Goal: Task Accomplishment & Management: Manage account settings

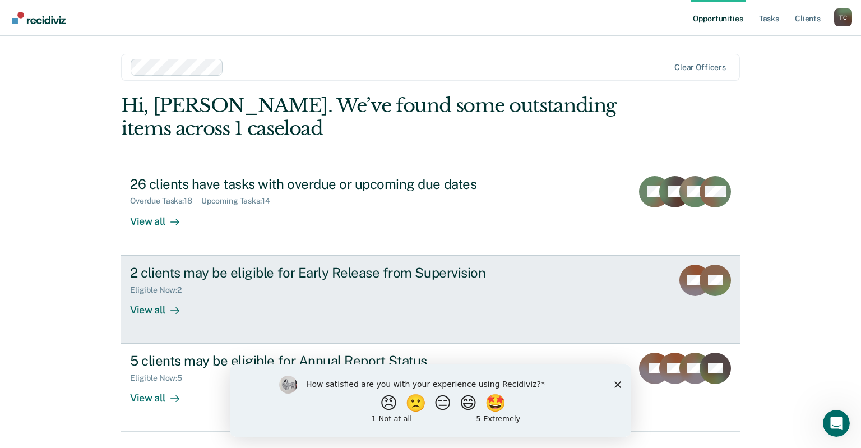
click at [155, 311] on div "View all" at bounding box center [161, 305] width 63 height 22
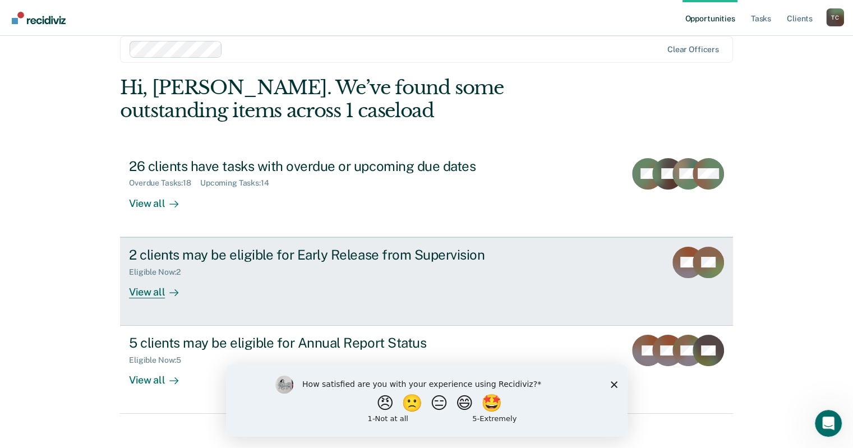
scroll to position [28, 0]
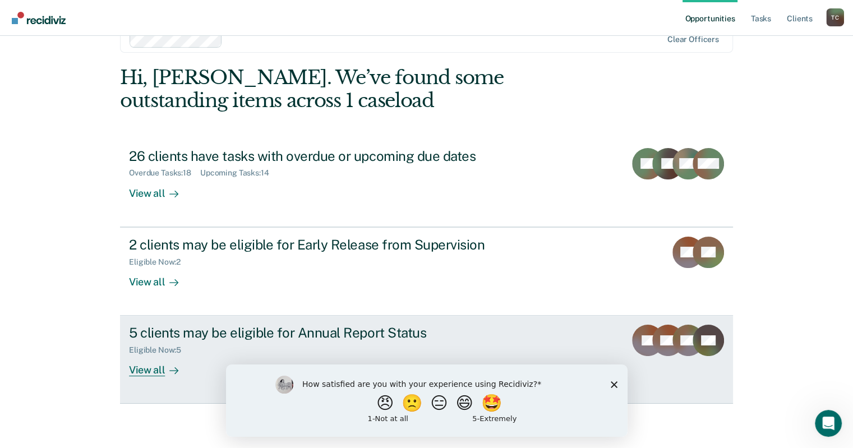
click at [151, 375] on div "View all" at bounding box center [160, 366] width 63 height 22
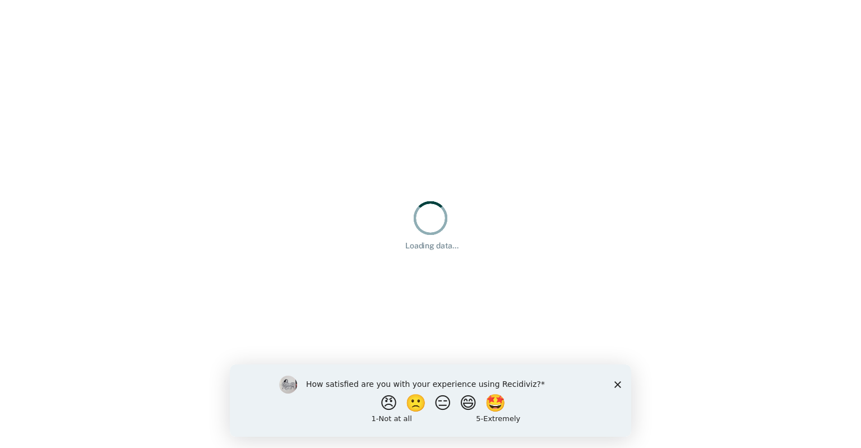
click at [617, 384] on polygon "Close survey" at bounding box center [617, 384] width 7 height 7
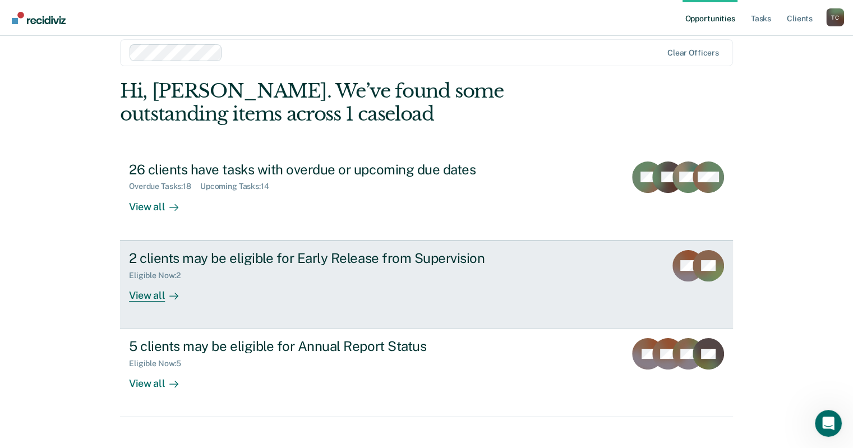
scroll to position [28, 0]
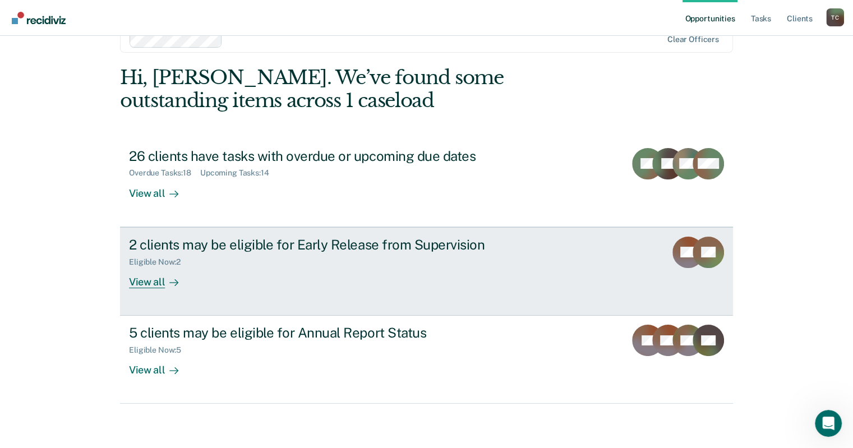
click at [146, 281] on div "View all" at bounding box center [160, 277] width 63 height 22
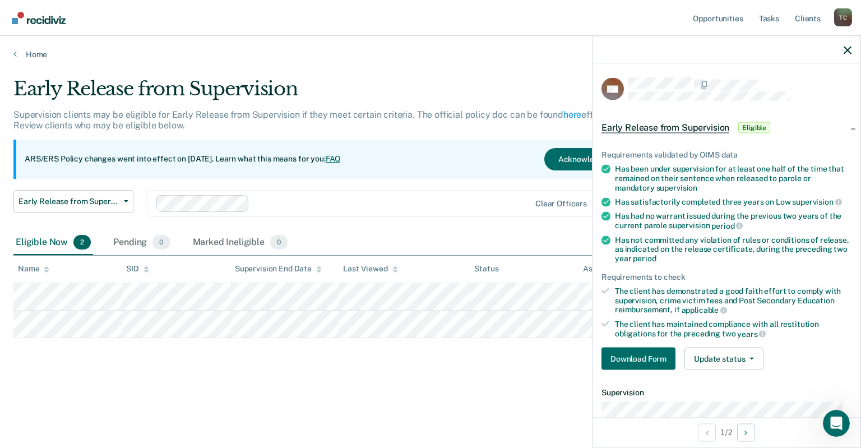
click at [399, 358] on div "Early Release from Supervision Supervision clients may be eligible for Early Re…" at bounding box center [430, 220] width 834 height 286
click at [494, 377] on div "Early Release from Supervision Supervision clients may be eligible for Early Re…" at bounding box center [430, 238] width 834 height 322
click at [521, 266] on th "Status" at bounding box center [524, 269] width 108 height 27
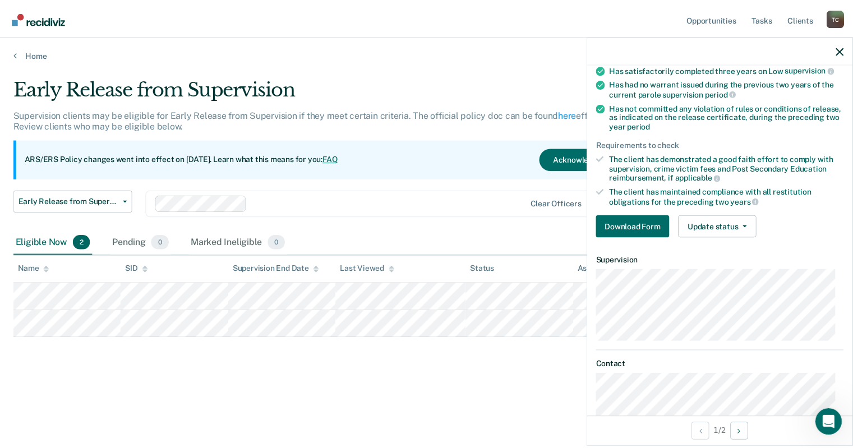
scroll to position [155, 0]
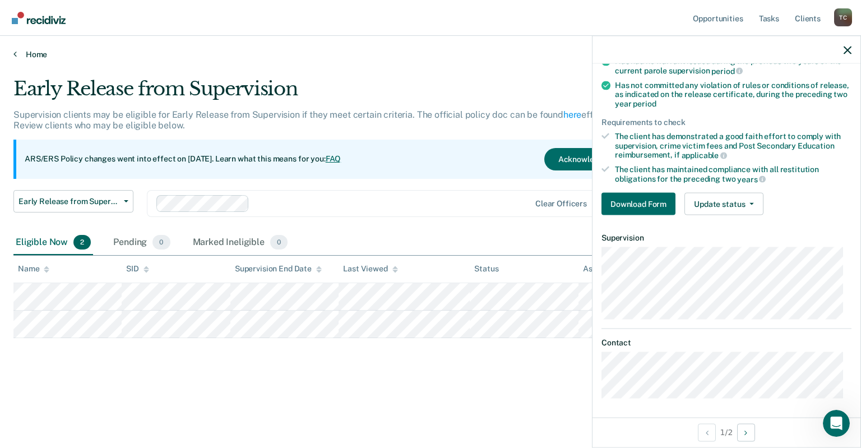
click at [450, 55] on link "Home" at bounding box center [430, 54] width 834 height 10
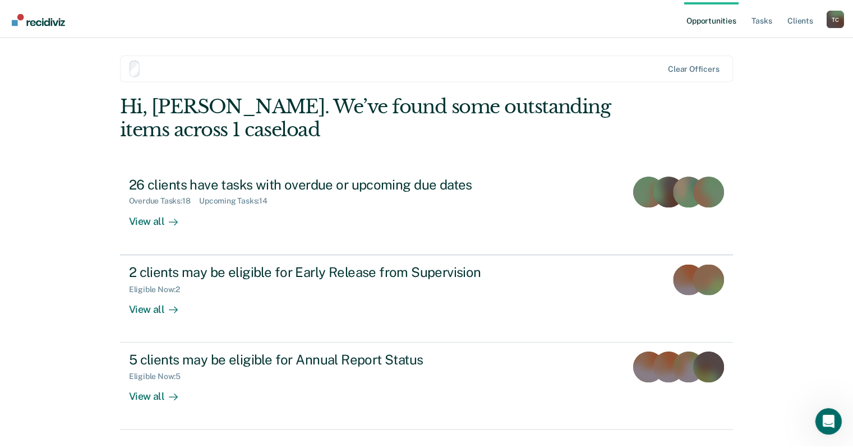
scroll to position [28, 0]
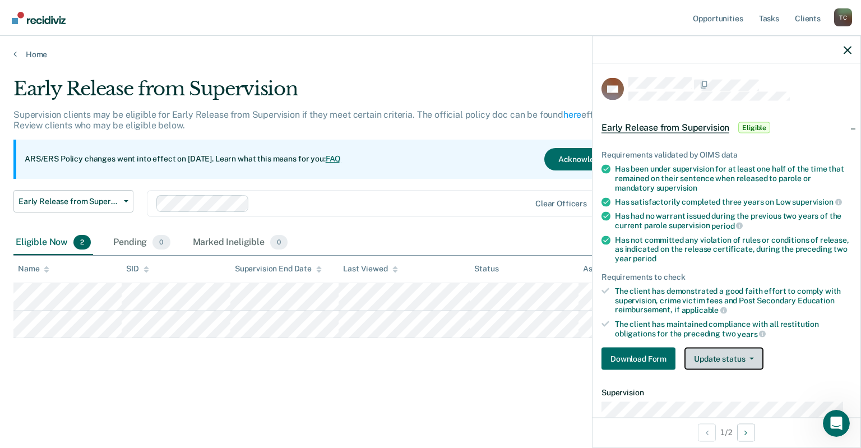
click at [751, 358] on icon "button" at bounding box center [751, 359] width 4 height 2
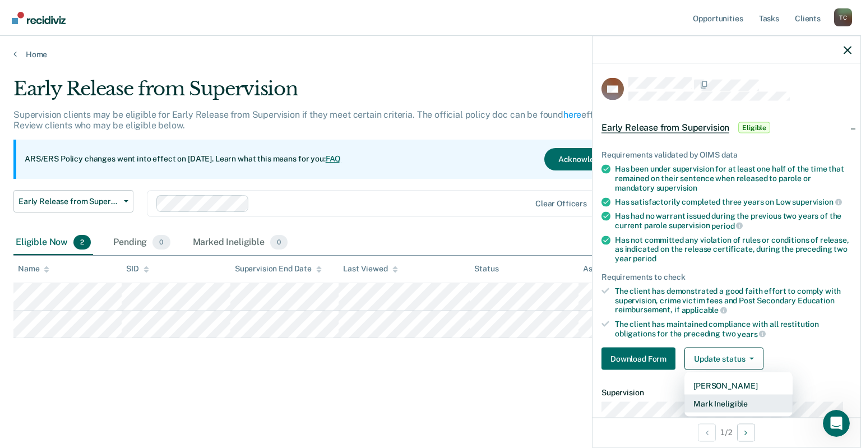
click at [751, 400] on button "Mark Ineligible" at bounding box center [738, 404] width 108 height 18
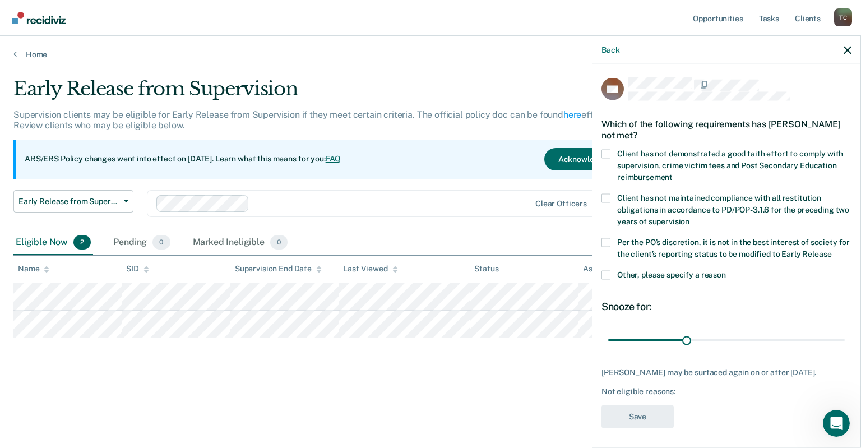
click at [604, 275] on span at bounding box center [605, 274] width 9 height 9
click at [726, 270] on input "Other, please specify a reason" at bounding box center [726, 270] width 0 height 0
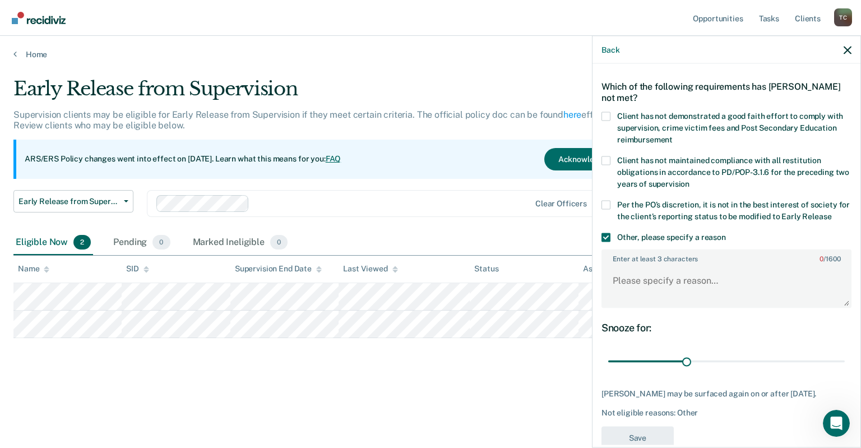
scroll to position [59, 0]
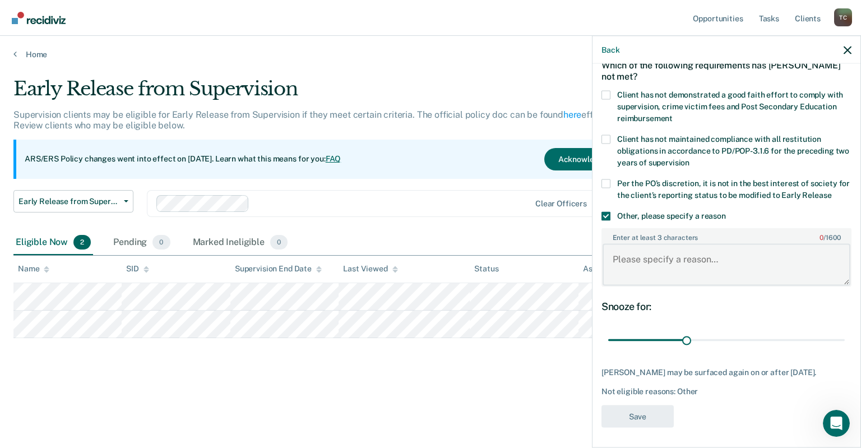
click at [674, 266] on textarea "Enter at least 3 characters 0 / 1600" at bounding box center [727, 264] width 248 height 41
drag, startPoint x: 707, startPoint y: 260, endPoint x: 585, endPoint y: 260, distance: 122.2
click at [585, 260] on body "Looks like you’re using Internet Explorer 11. For faster loading and a better e…" at bounding box center [430, 224] width 861 height 448
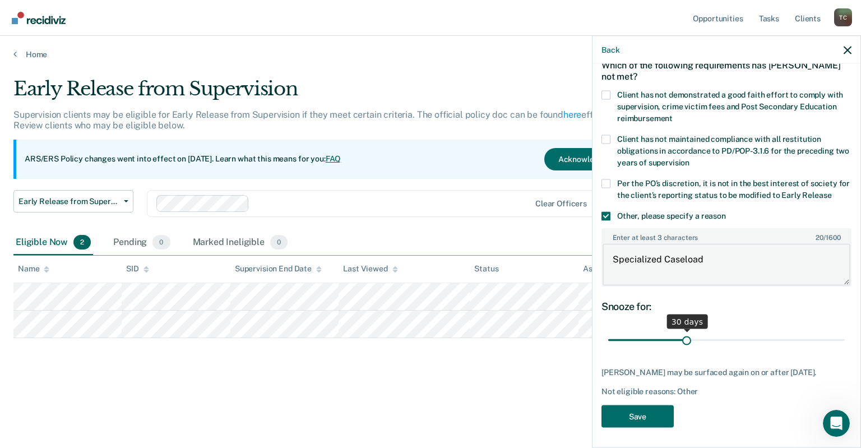
type textarea "Specialized Caseload"
drag, startPoint x: 684, startPoint y: 336, endPoint x: 860, endPoint y: 339, distance: 176.6
type input "90"
click at [845, 339] on input "range" at bounding box center [726, 340] width 237 height 20
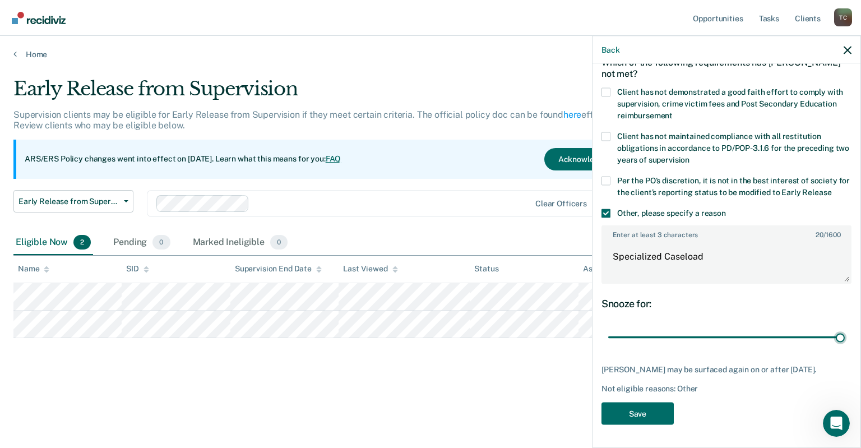
scroll to position [68, 0]
click at [667, 409] on button "Save" at bounding box center [637, 413] width 72 height 23
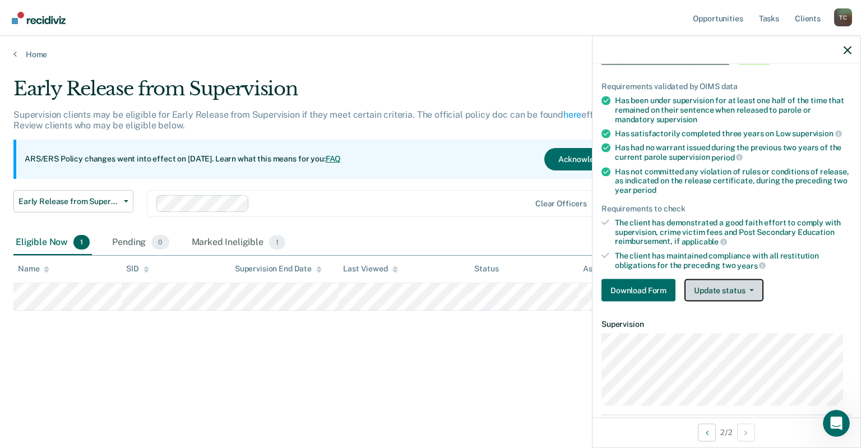
click at [727, 293] on button "Update status" at bounding box center [723, 290] width 79 height 22
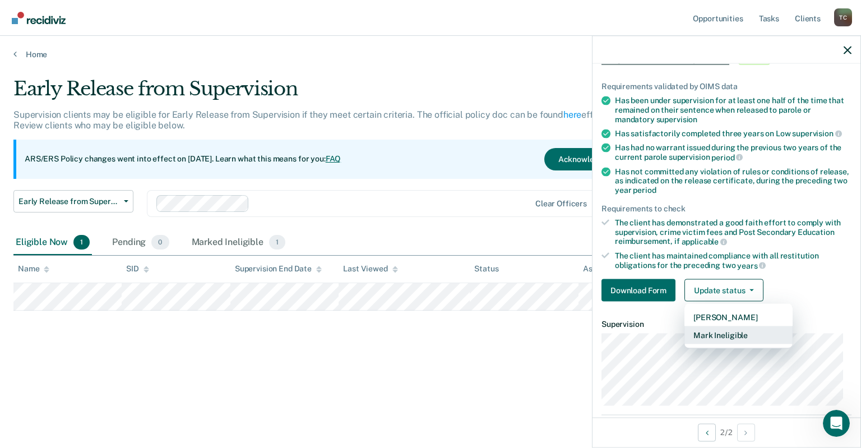
click at [727, 334] on button "Mark Ineligible" at bounding box center [738, 335] width 108 height 18
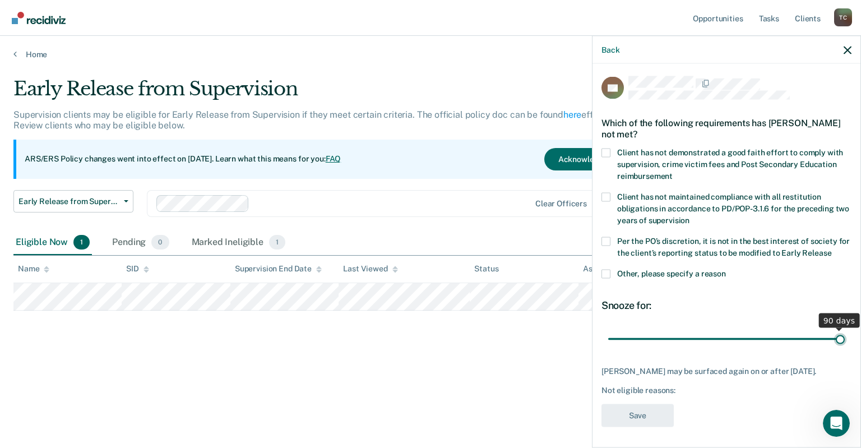
drag, startPoint x: 687, startPoint y: 337, endPoint x: 860, endPoint y: 342, distance: 173.3
type input "90"
click at [845, 342] on input "range" at bounding box center [726, 339] width 237 height 20
click at [603, 274] on span at bounding box center [605, 273] width 9 height 9
click at [726, 269] on input "Other, please specify a reason" at bounding box center [726, 269] width 0 height 0
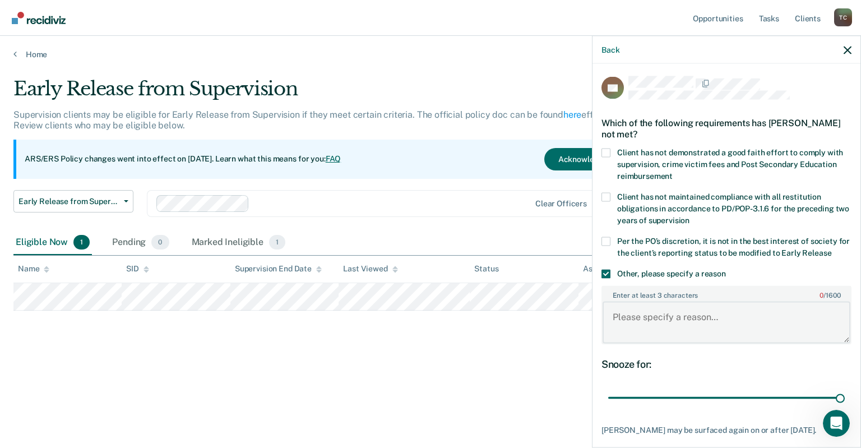
paste textarea "Specialized Caseload"
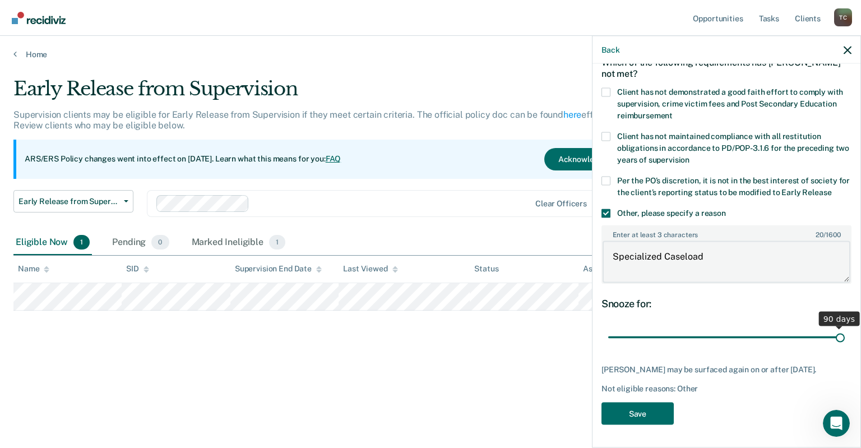
scroll to position [68, 0]
type textarea "Specialized Caseload"
click at [651, 412] on button "Save" at bounding box center [637, 413] width 72 height 23
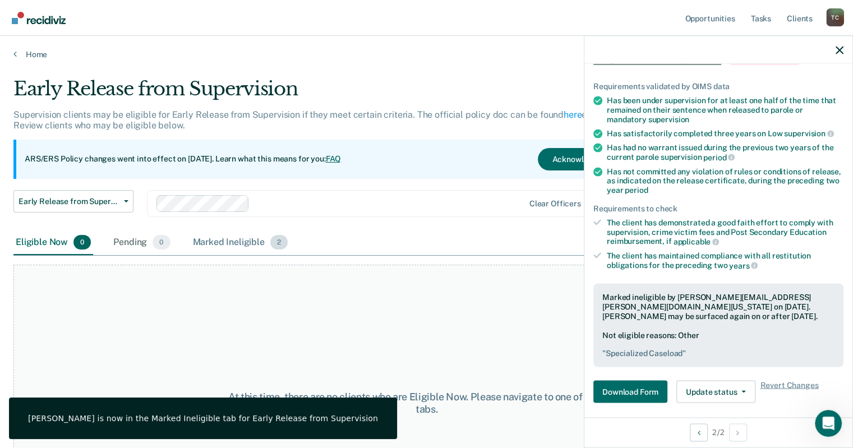
click at [247, 245] on div "Marked Ineligible 2" at bounding box center [241, 242] width 100 height 25
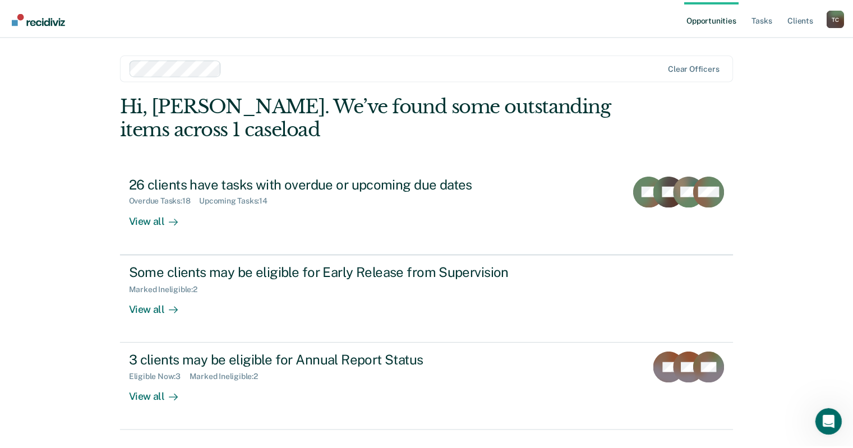
scroll to position [28, 0]
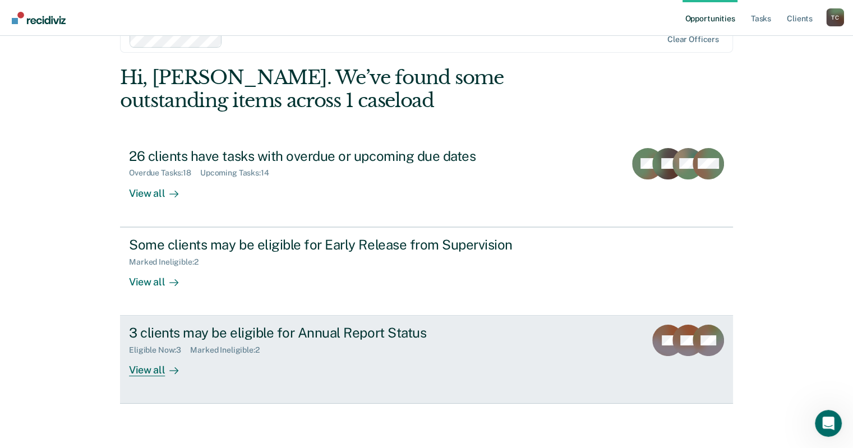
click at [419, 350] on div "Eligible Now : 3 Marked Ineligible : 2" at bounding box center [325, 348] width 393 height 14
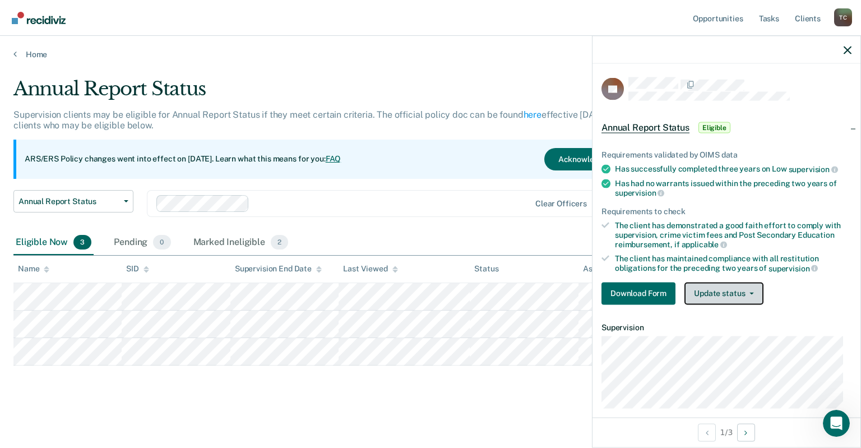
click at [715, 293] on button "Update status" at bounding box center [723, 293] width 79 height 22
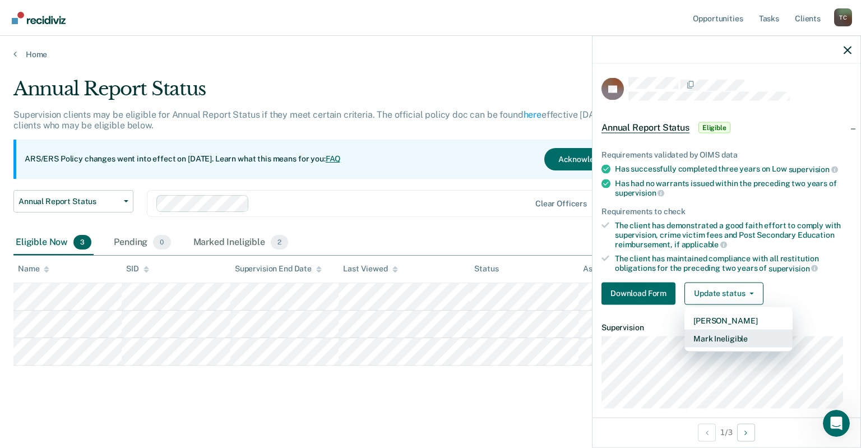
click at [728, 334] on button "Mark Ineligible" at bounding box center [738, 338] width 108 height 18
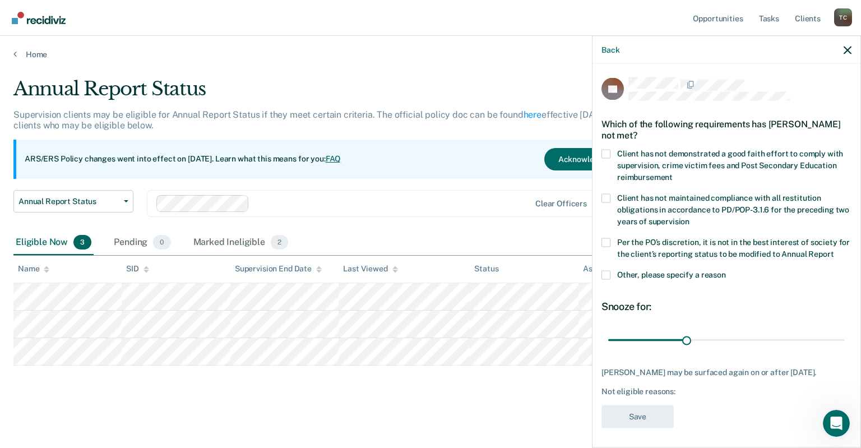
click at [607, 279] on span at bounding box center [605, 274] width 9 height 9
click at [726, 270] on input "Other, please specify a reason" at bounding box center [726, 270] width 0 height 0
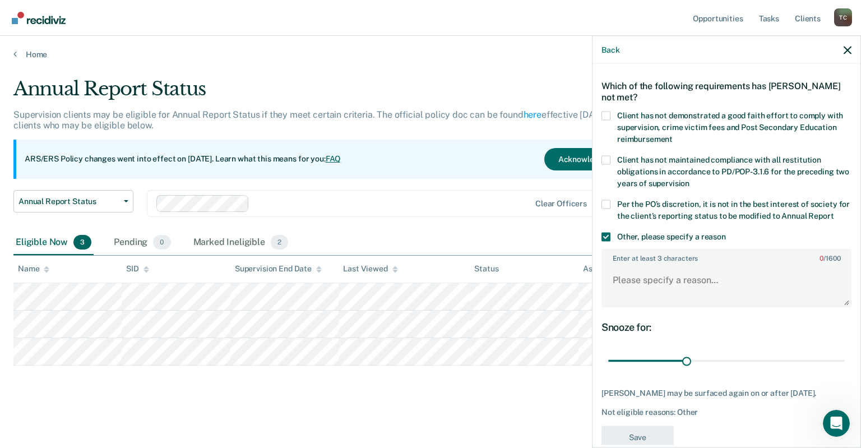
scroll to position [56, 0]
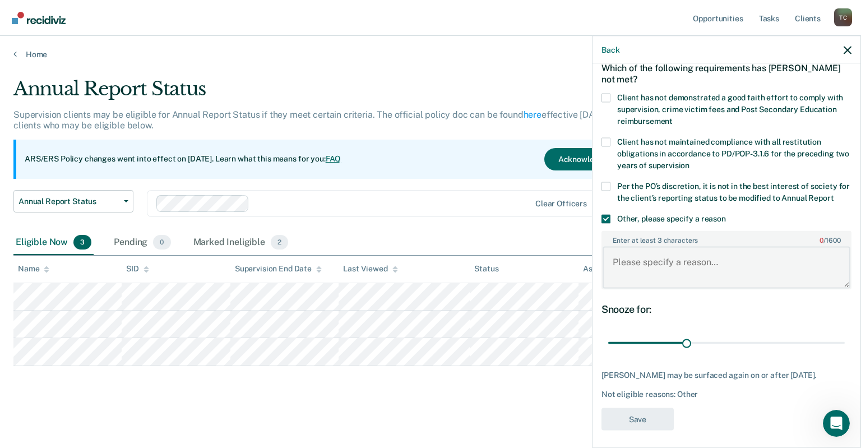
paste textarea "Specialized Caseload"
type textarea "Specialized Caseload"
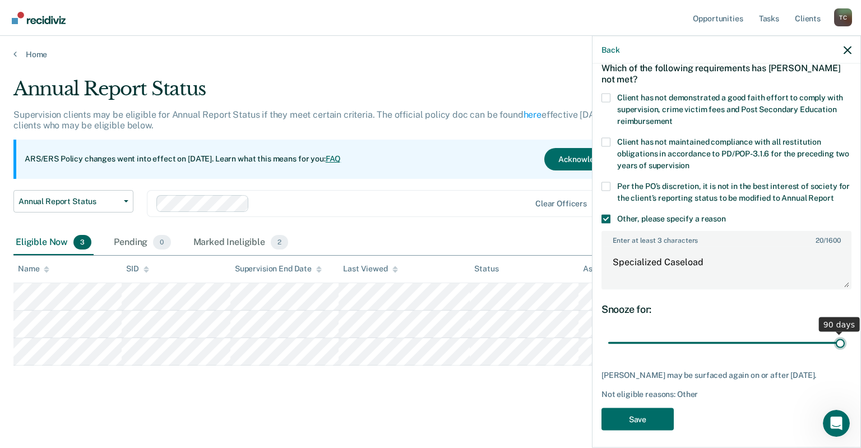
drag, startPoint x: 682, startPoint y: 350, endPoint x: 860, endPoint y: 358, distance: 179.0
type input "90"
click at [845, 353] on input "range" at bounding box center [726, 343] width 237 height 20
click at [651, 424] on button "Save" at bounding box center [637, 418] width 72 height 23
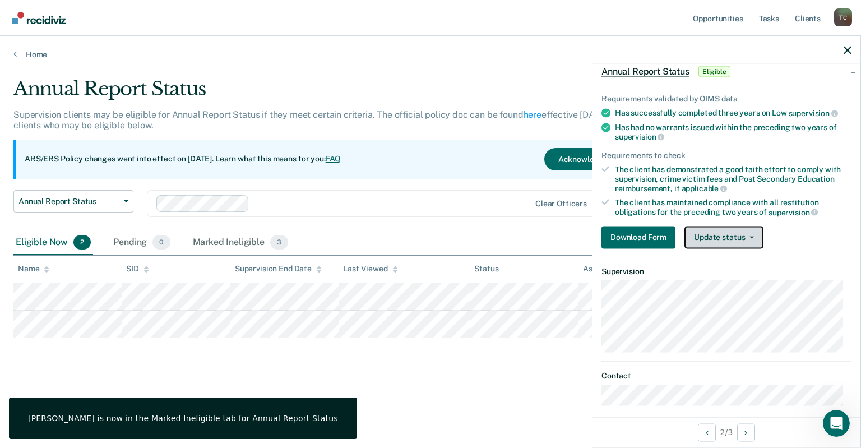
click at [715, 238] on button "Update status" at bounding box center [723, 237] width 79 height 22
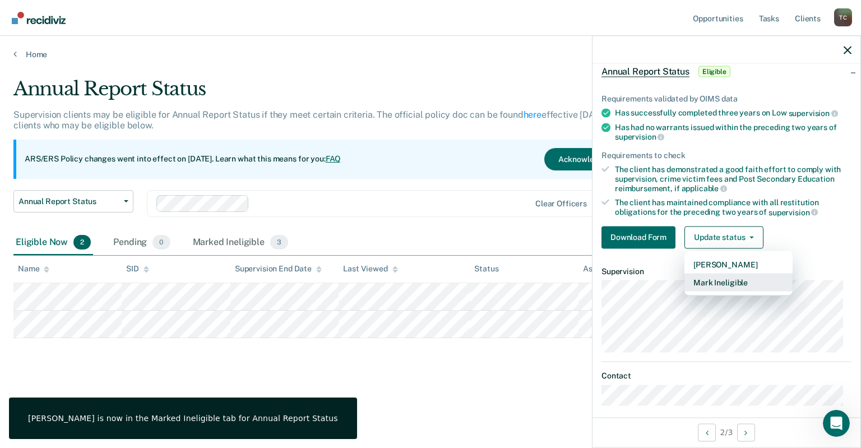
click at [720, 275] on button "Mark Ineligible" at bounding box center [738, 282] width 108 height 18
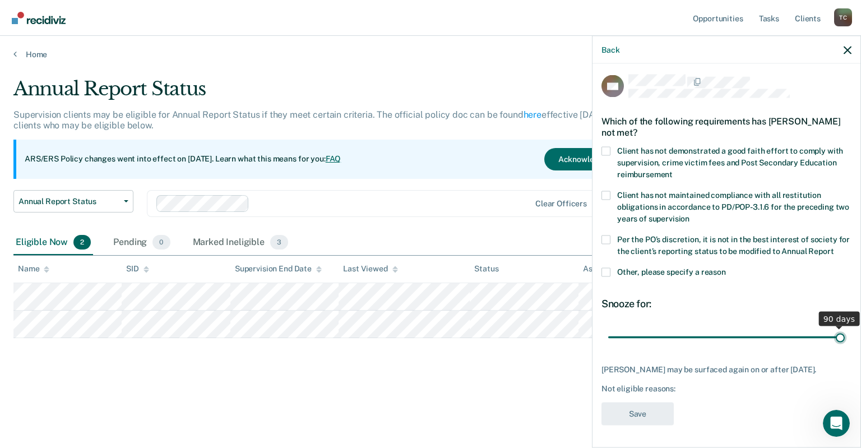
drag, startPoint x: 691, startPoint y: 336, endPoint x: 860, endPoint y: 337, distance: 169.3
type input "90"
click at [845, 337] on input "range" at bounding box center [726, 337] width 237 height 20
click at [607, 270] on span at bounding box center [605, 271] width 9 height 9
click at [726, 267] on input "Other, please specify a reason" at bounding box center [726, 267] width 0 height 0
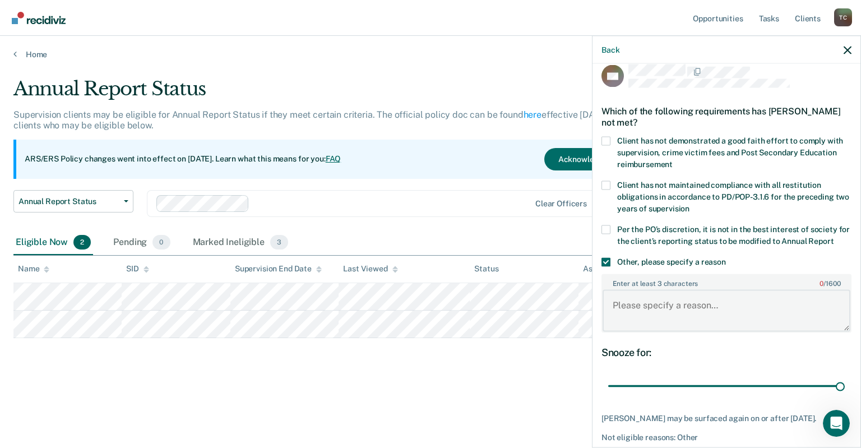
paste textarea "Specialized Caseload"
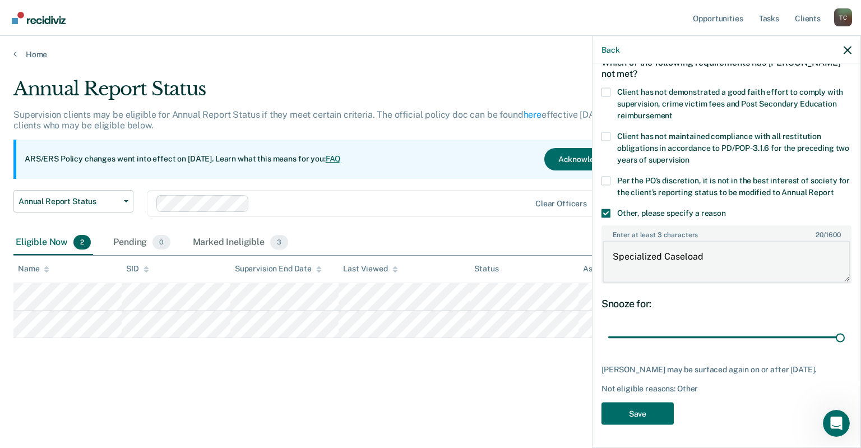
scroll to position [80, 0]
type textarea "Specialized Caseload"
click at [659, 416] on button "Save" at bounding box center [637, 413] width 72 height 23
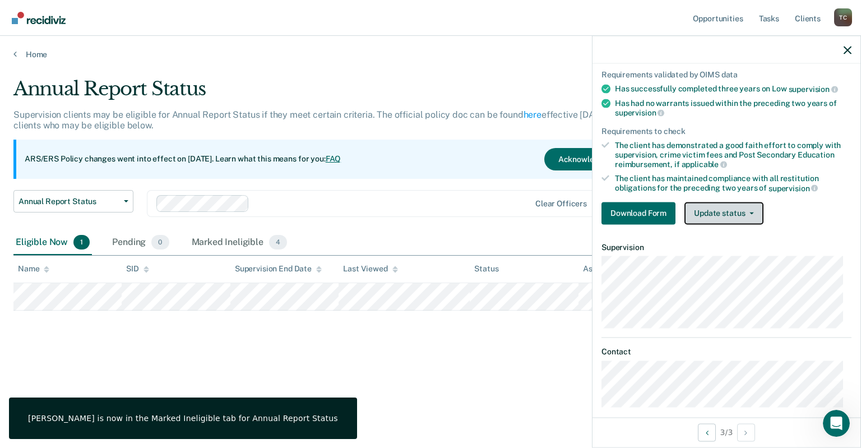
click at [731, 209] on button "Update status" at bounding box center [723, 213] width 79 height 22
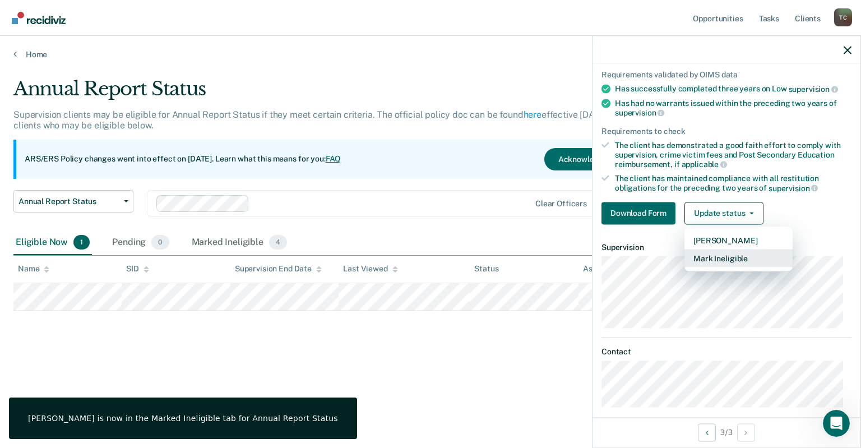
click at [740, 254] on button "Mark Ineligible" at bounding box center [738, 258] width 108 height 18
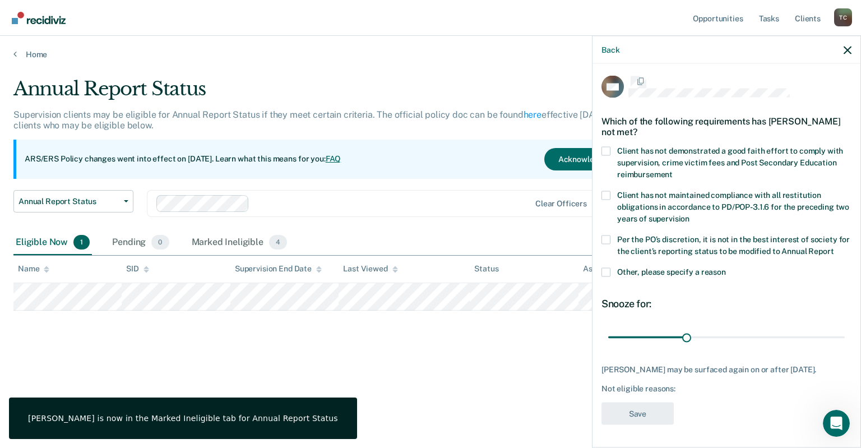
scroll to position [13, 0]
drag, startPoint x: 684, startPoint y: 335, endPoint x: 871, endPoint y: 326, distance: 186.9
type input "90"
click at [845, 327] on input "range" at bounding box center [726, 337] width 237 height 20
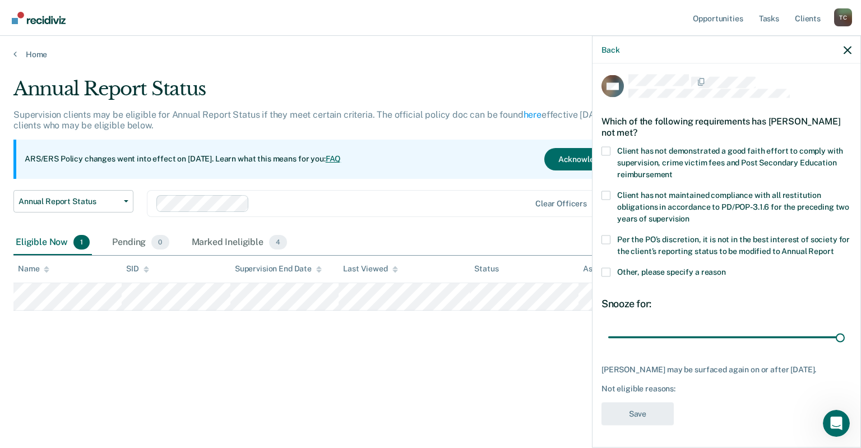
click at [610, 269] on span at bounding box center [605, 271] width 9 height 9
click at [726, 267] on input "Other, please specify a reason" at bounding box center [726, 267] width 0 height 0
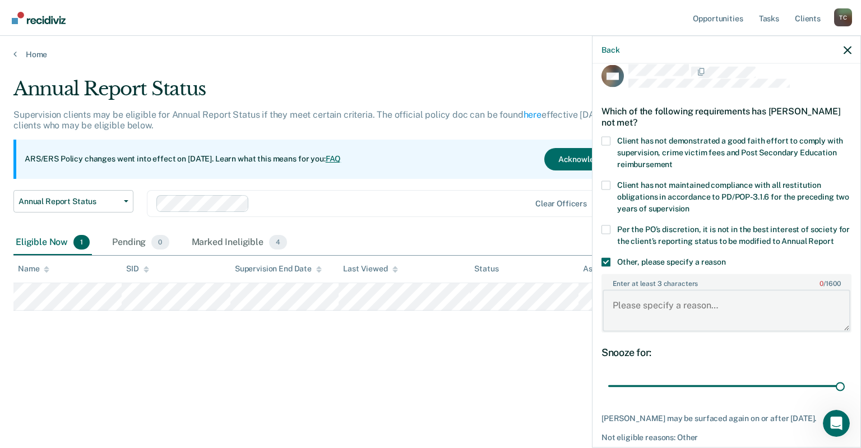
paste textarea "Specialized Caseload"
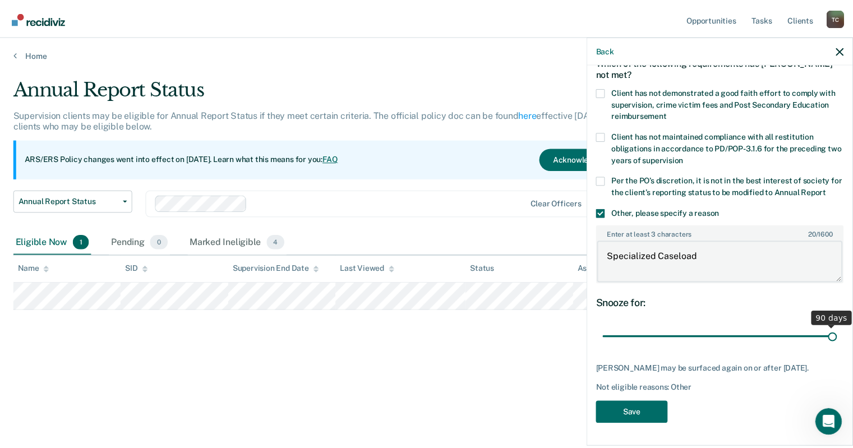
scroll to position [80, 0]
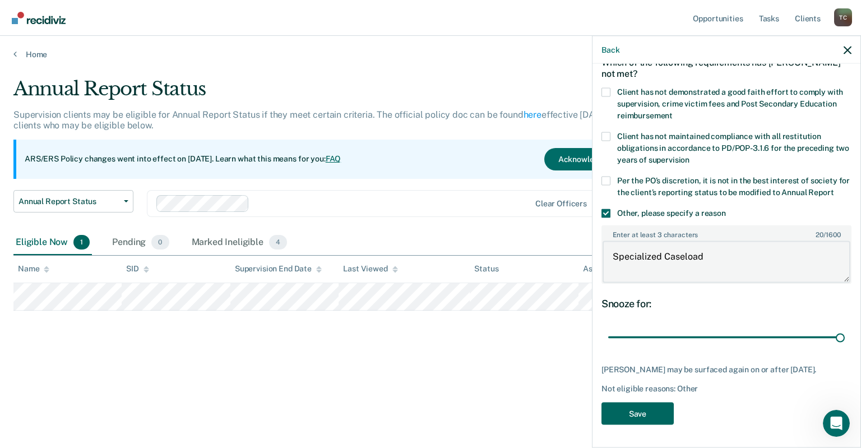
type textarea "Specialized Caseload"
click at [657, 414] on button "Save" at bounding box center [637, 413] width 72 height 23
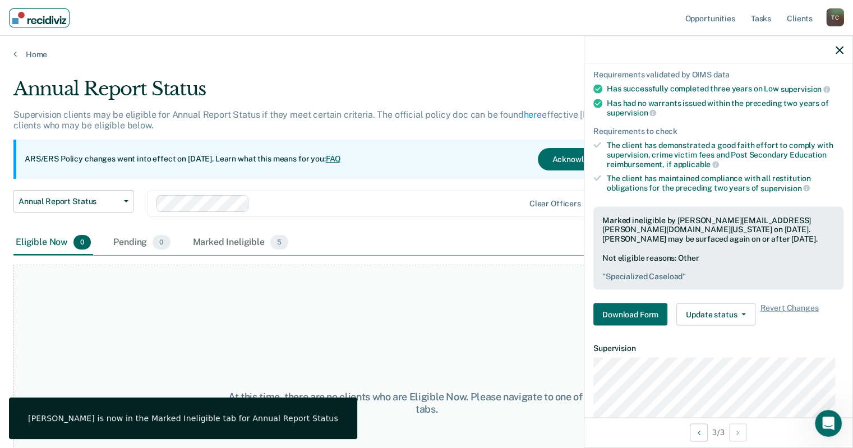
click at [34, 23] on img "Main navigation" at bounding box center [39, 18] width 54 height 12
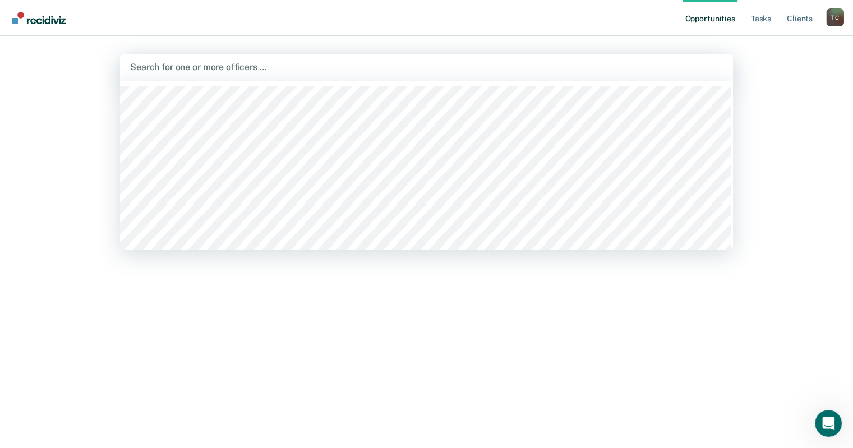
click at [268, 75] on div "Search for one or more officers …" at bounding box center [426, 67] width 613 height 27
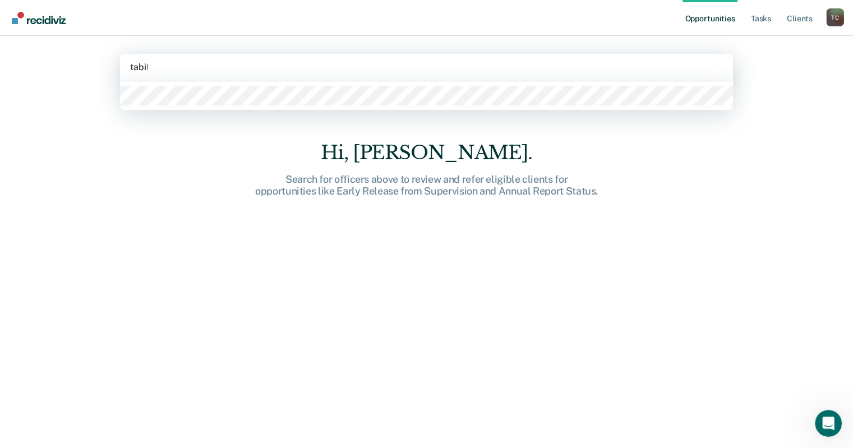
type input "[PERSON_NAME]"
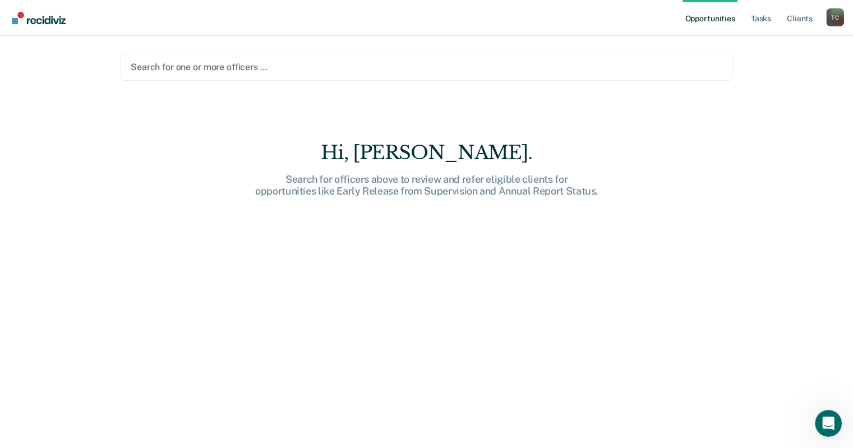
click at [437, 73] on div "Search for one or more officers …" at bounding box center [426, 66] width 594 height 15
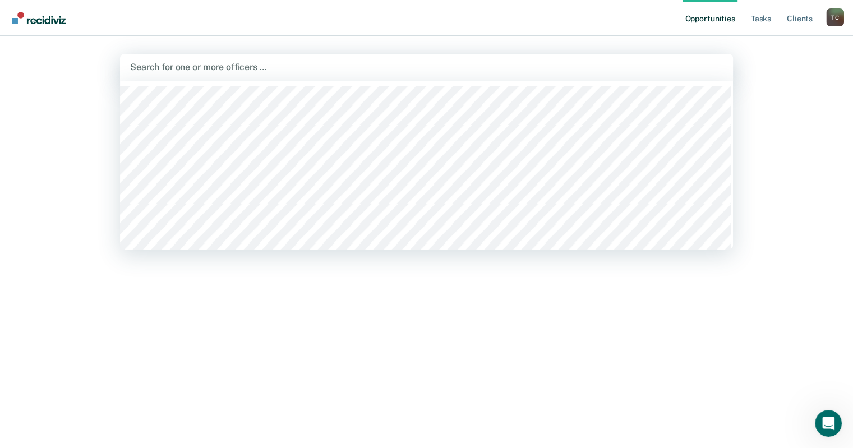
click at [204, 70] on div at bounding box center [426, 67] width 592 height 13
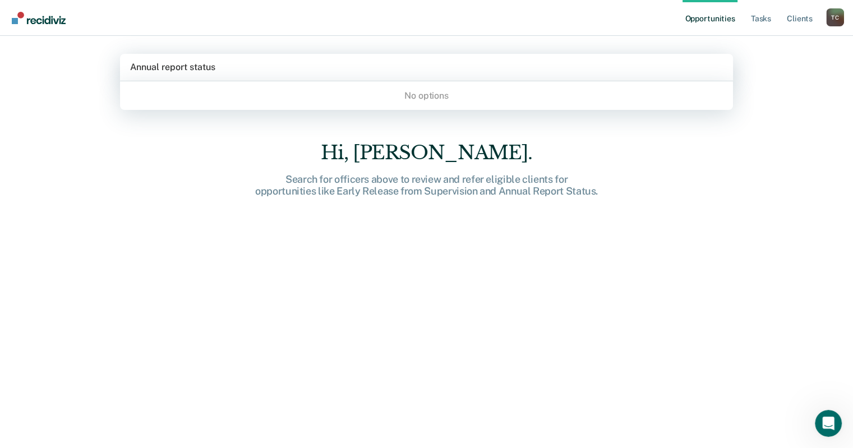
type input "Annual report status"
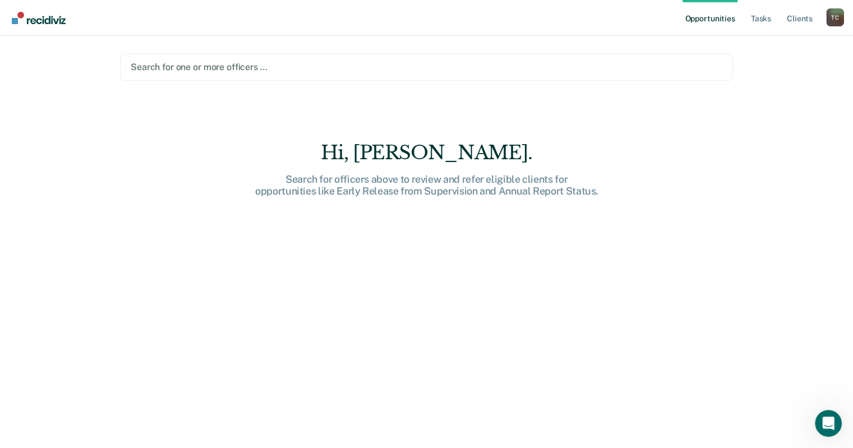
drag, startPoint x: 229, startPoint y: 65, endPoint x: 40, endPoint y: 61, distance: 188.9
click at [31, 62] on div "Opportunities Tasks Client s [PERSON_NAME] T C Profile How it works Log Out Sea…" at bounding box center [426, 224] width 853 height 448
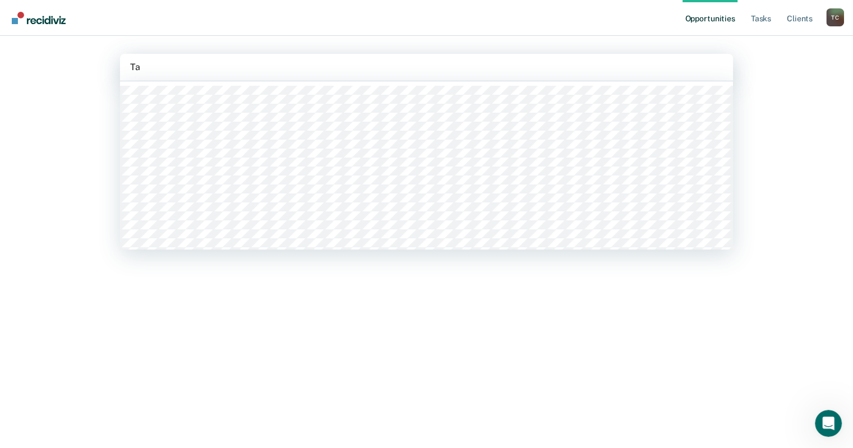
type input "Tab"
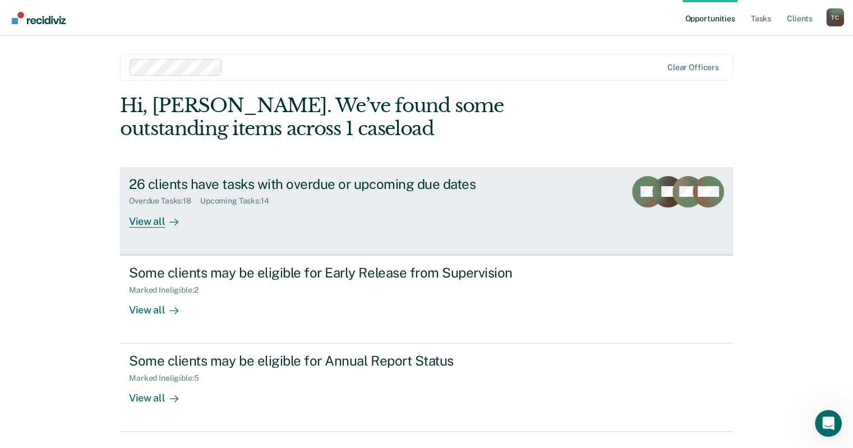
click at [150, 217] on div "View all" at bounding box center [160, 217] width 63 height 22
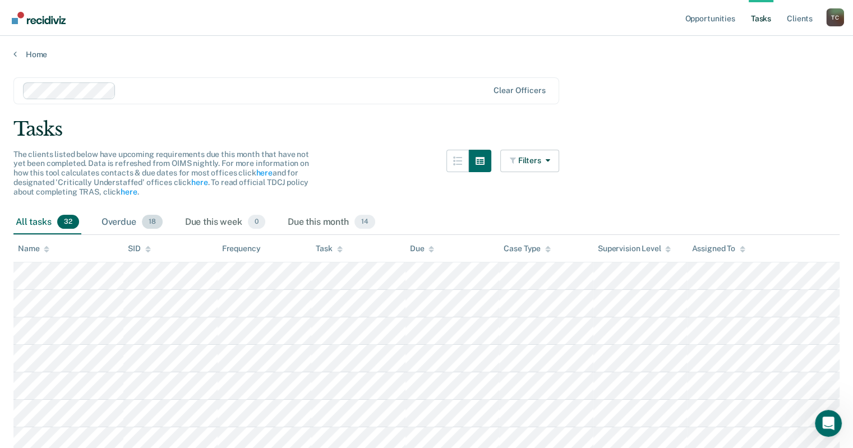
click at [129, 221] on div "Overdue 18" at bounding box center [132, 222] width 66 height 25
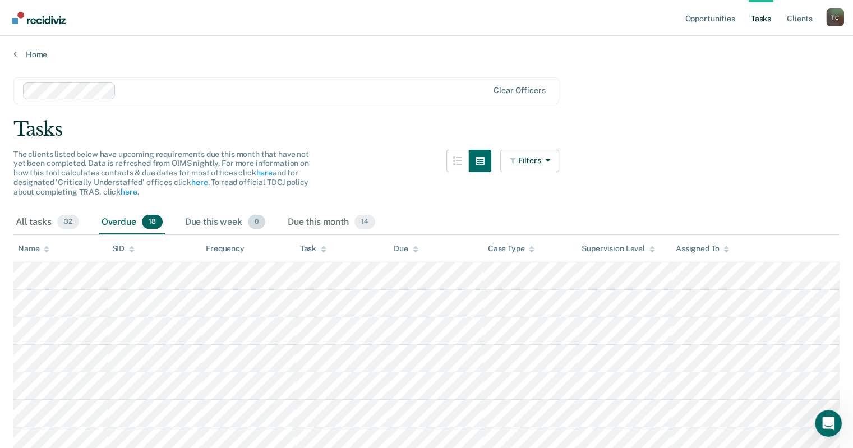
click at [229, 220] on div "Due this week 0" at bounding box center [225, 222] width 85 height 25
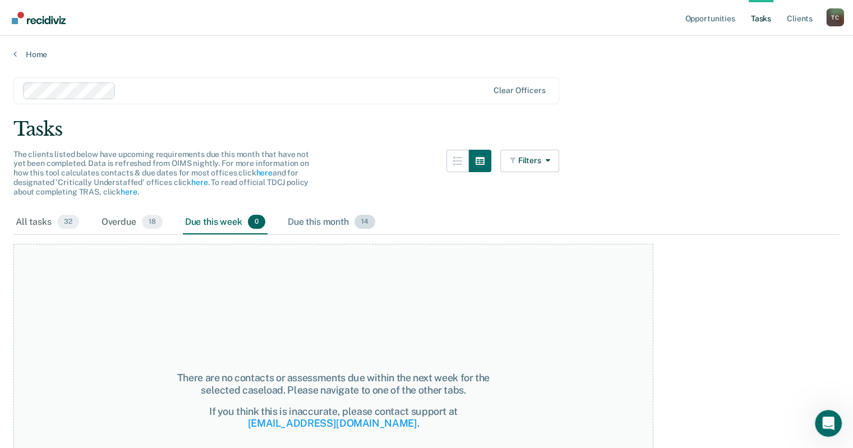
click at [329, 218] on div "Due this month 14" at bounding box center [331, 222] width 92 height 25
